Goal: Information Seeking & Learning: Learn about a topic

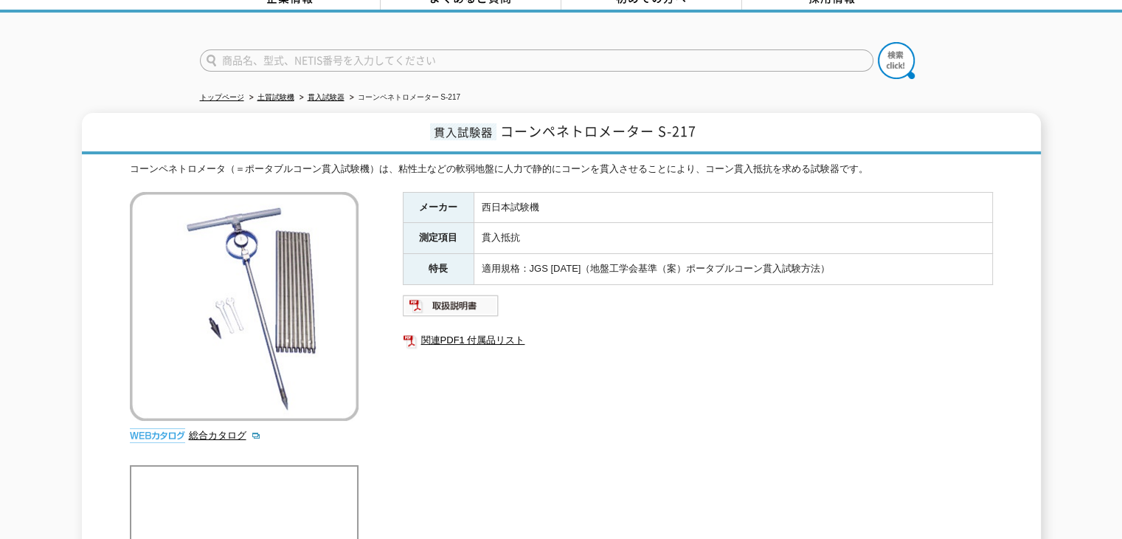
scroll to position [74, 0]
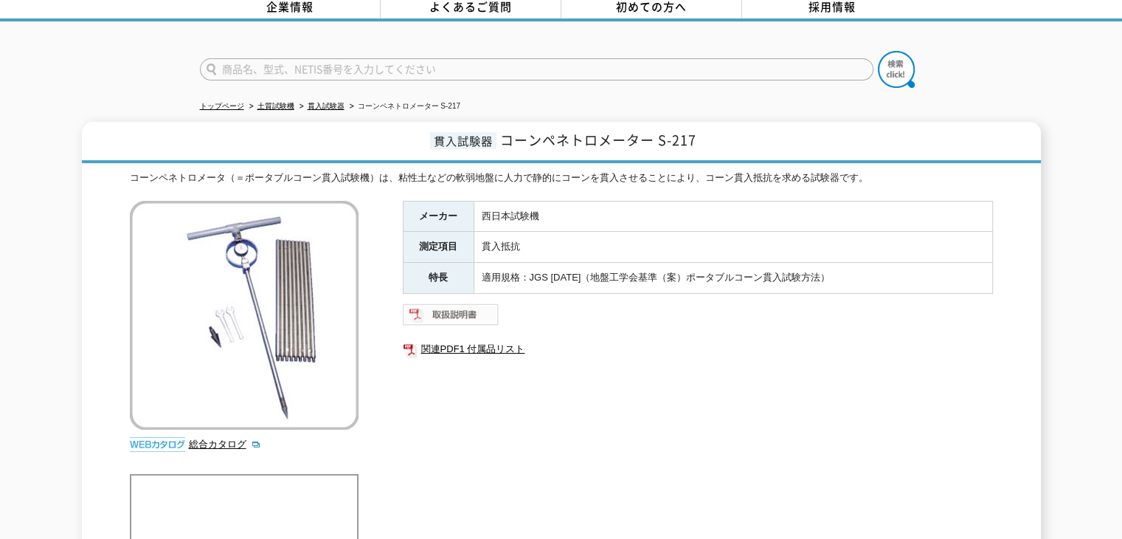
click at [472, 307] on img at bounding box center [451, 315] width 97 height 24
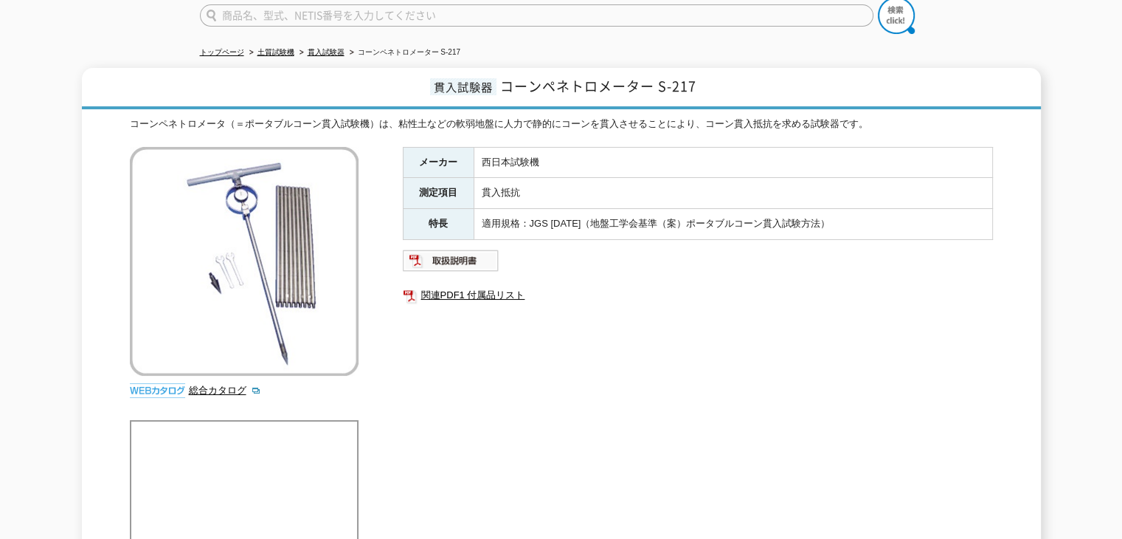
scroll to position [24, 0]
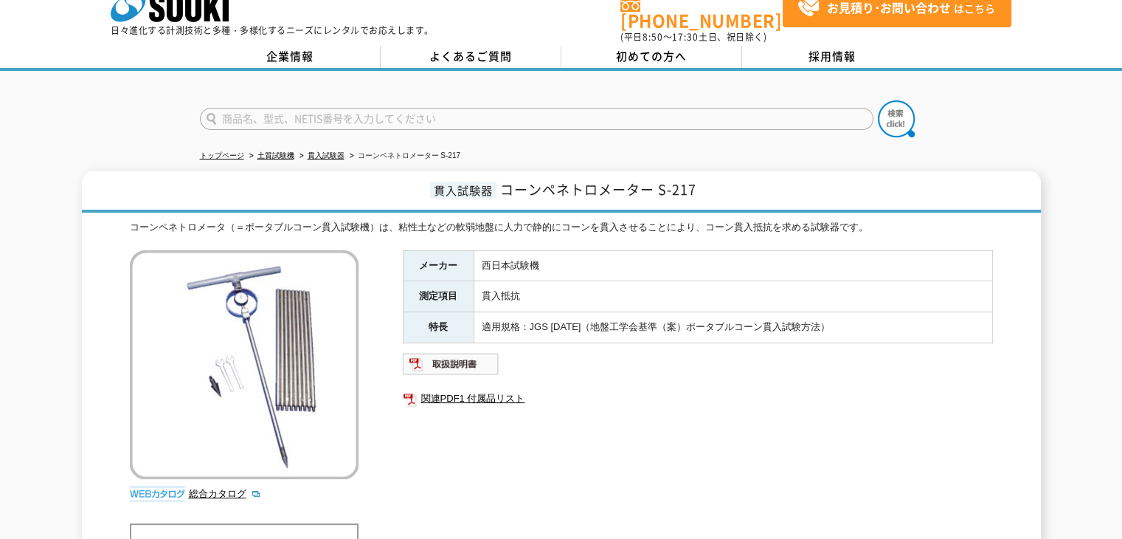
click at [1080, 262] on div "貫入試験器 コーンペネトロメーター S-217 コーンペネトロメータ（＝ポータブルコーン貫入試験機）は、粘性土などの軟弱地盤に人力で静的にコーンを貫入させるこ…" at bounding box center [561, 433] width 1122 height 525
